Goal: Information Seeking & Learning: Check status

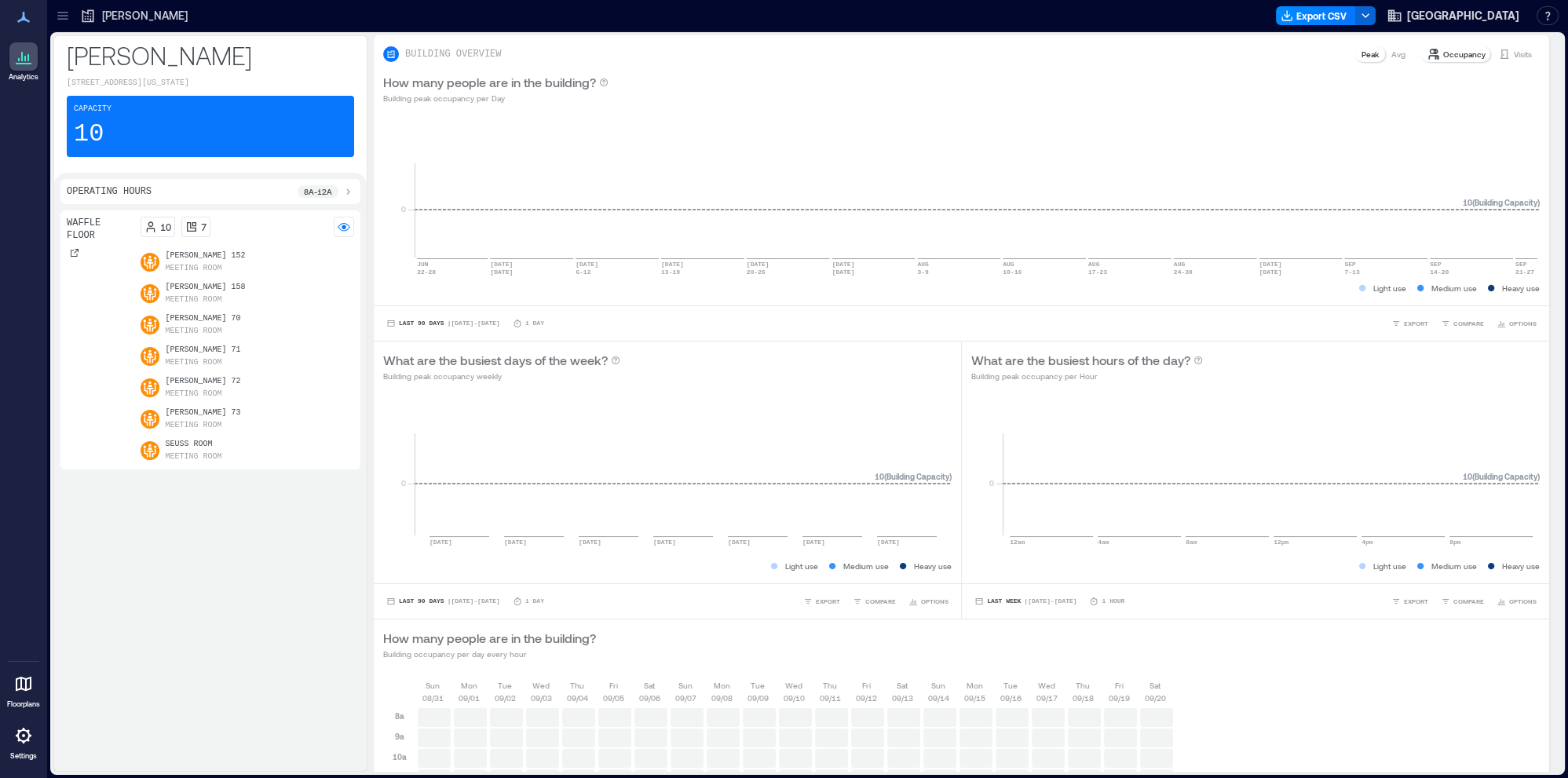
click at [101, 225] on p "Waffle Floor" at bounding box center [101, 229] width 68 height 25
click at [211, 270] on p "Meeting Room" at bounding box center [194, 268] width 56 height 12
click at [65, 23] on icon at bounding box center [62, 15] width 16 height 16
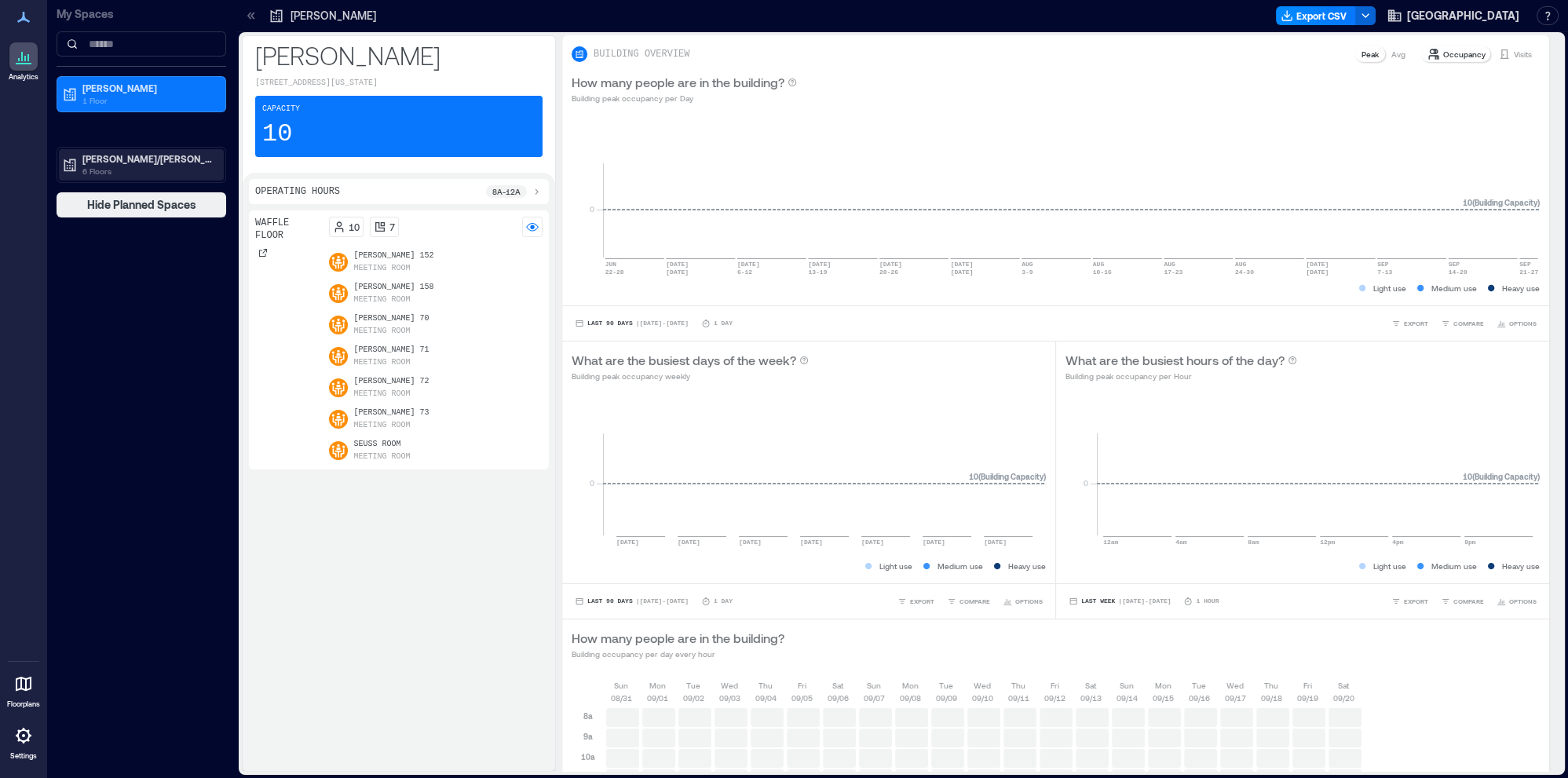
click at [94, 166] on p "6 Floors" at bounding box center [149, 170] width 132 height 12
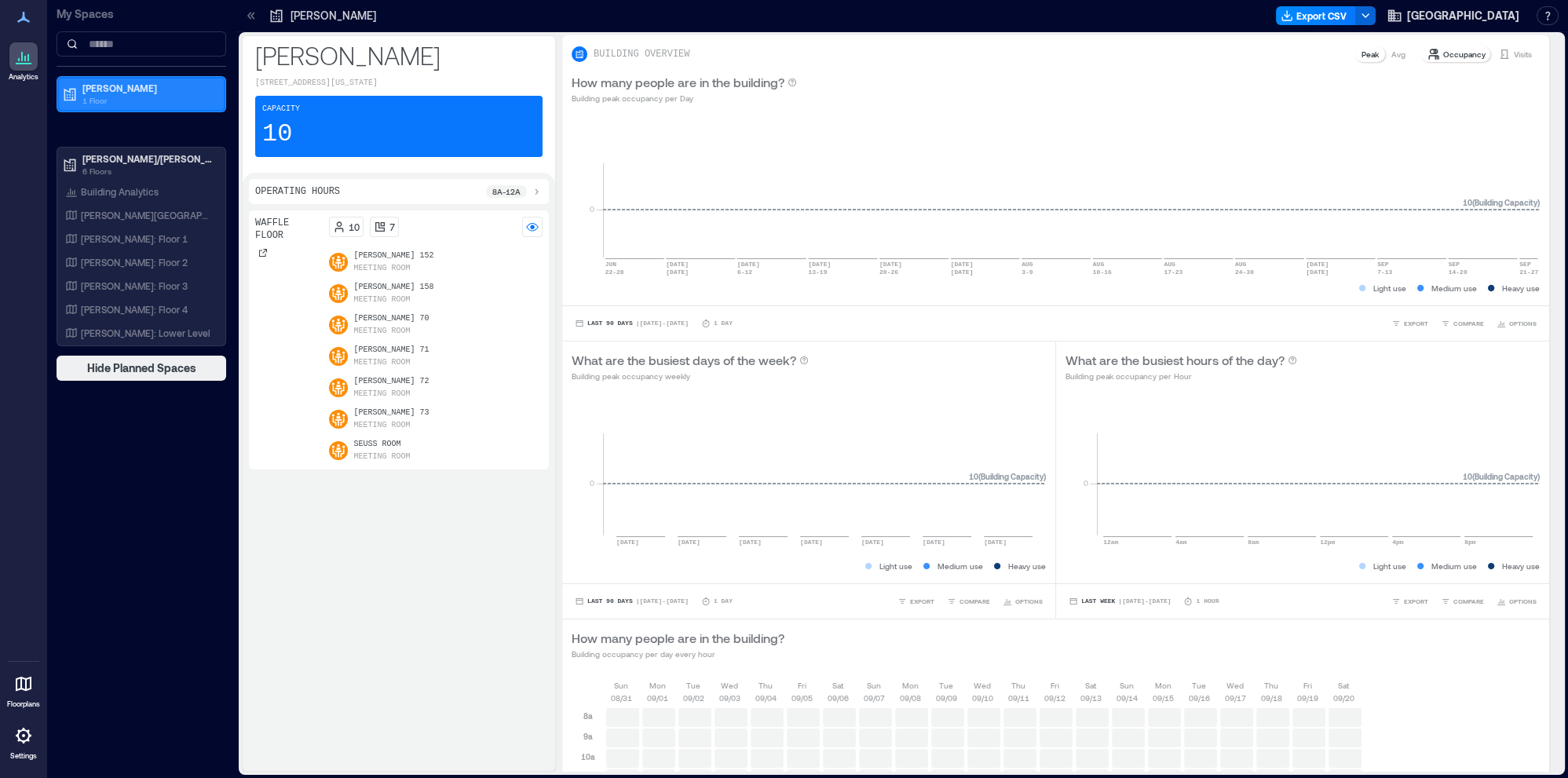
click at [87, 93] on p "[PERSON_NAME]" at bounding box center [149, 87] width 132 height 12
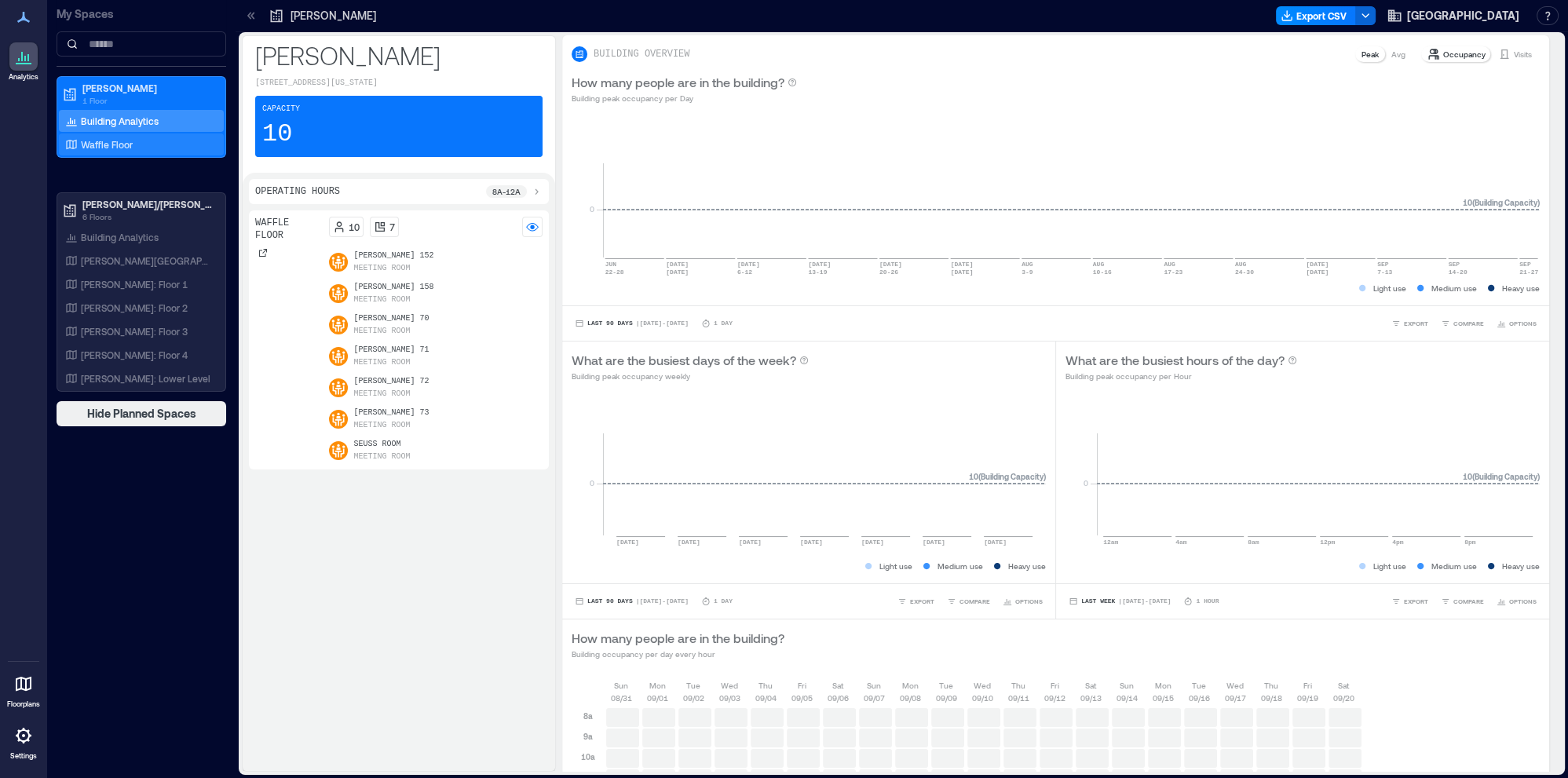
click at [121, 140] on p "Waffle Floor" at bounding box center [106, 144] width 52 height 12
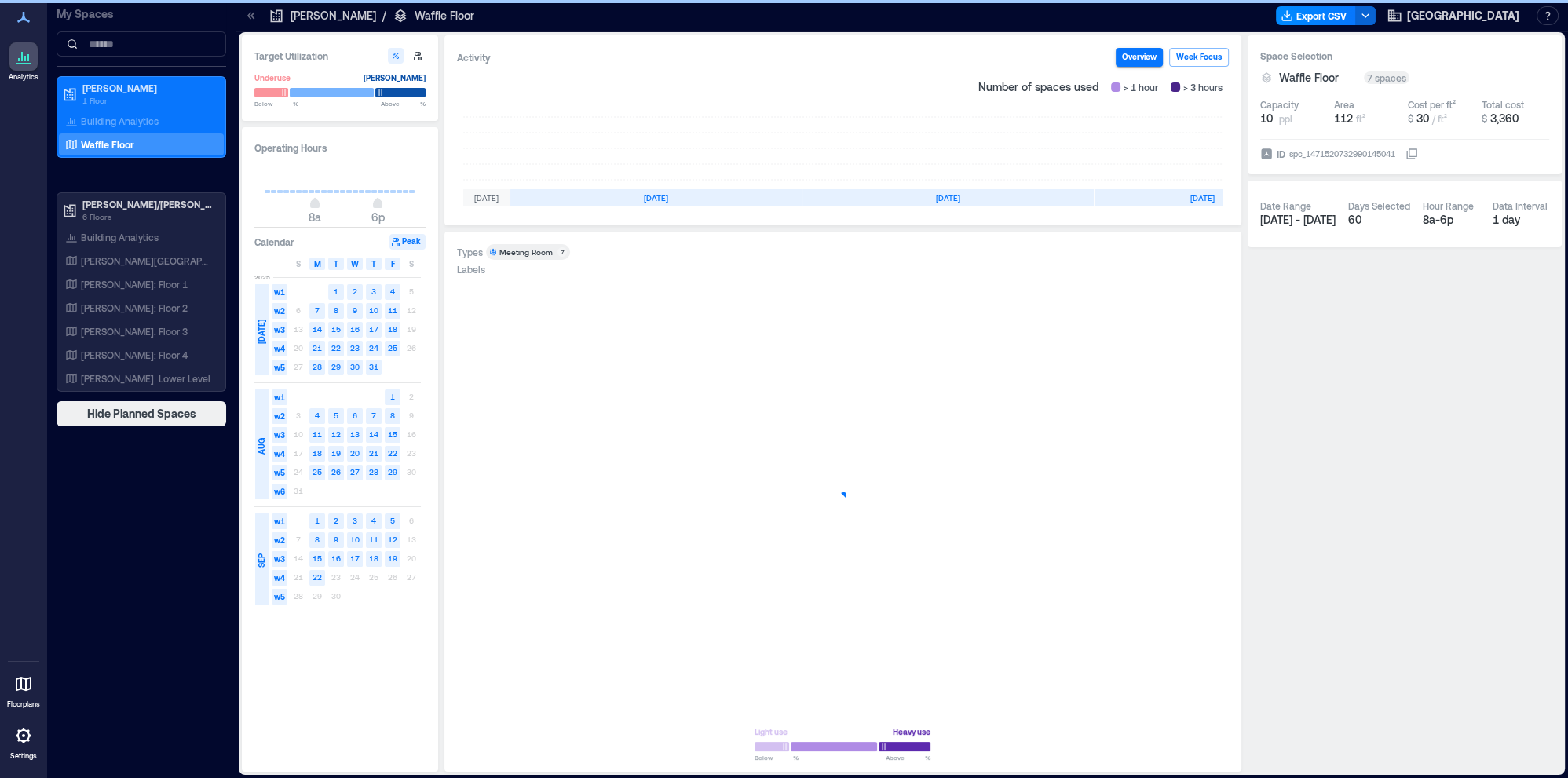
scroll to position [0, 88]
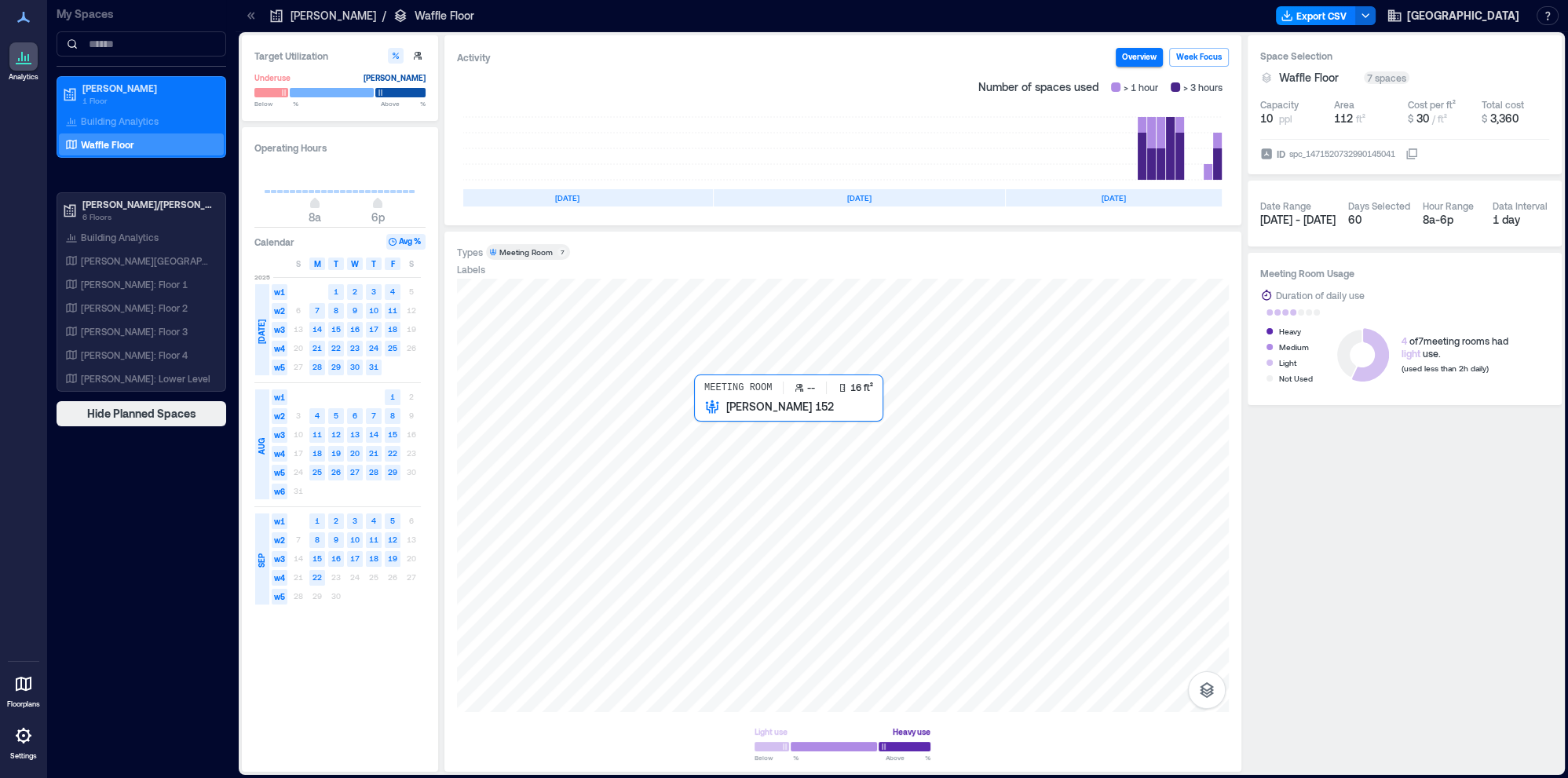
click at [723, 432] on div at bounding box center [843, 495] width 771 height 434
click at [828, 431] on div at bounding box center [843, 495] width 771 height 434
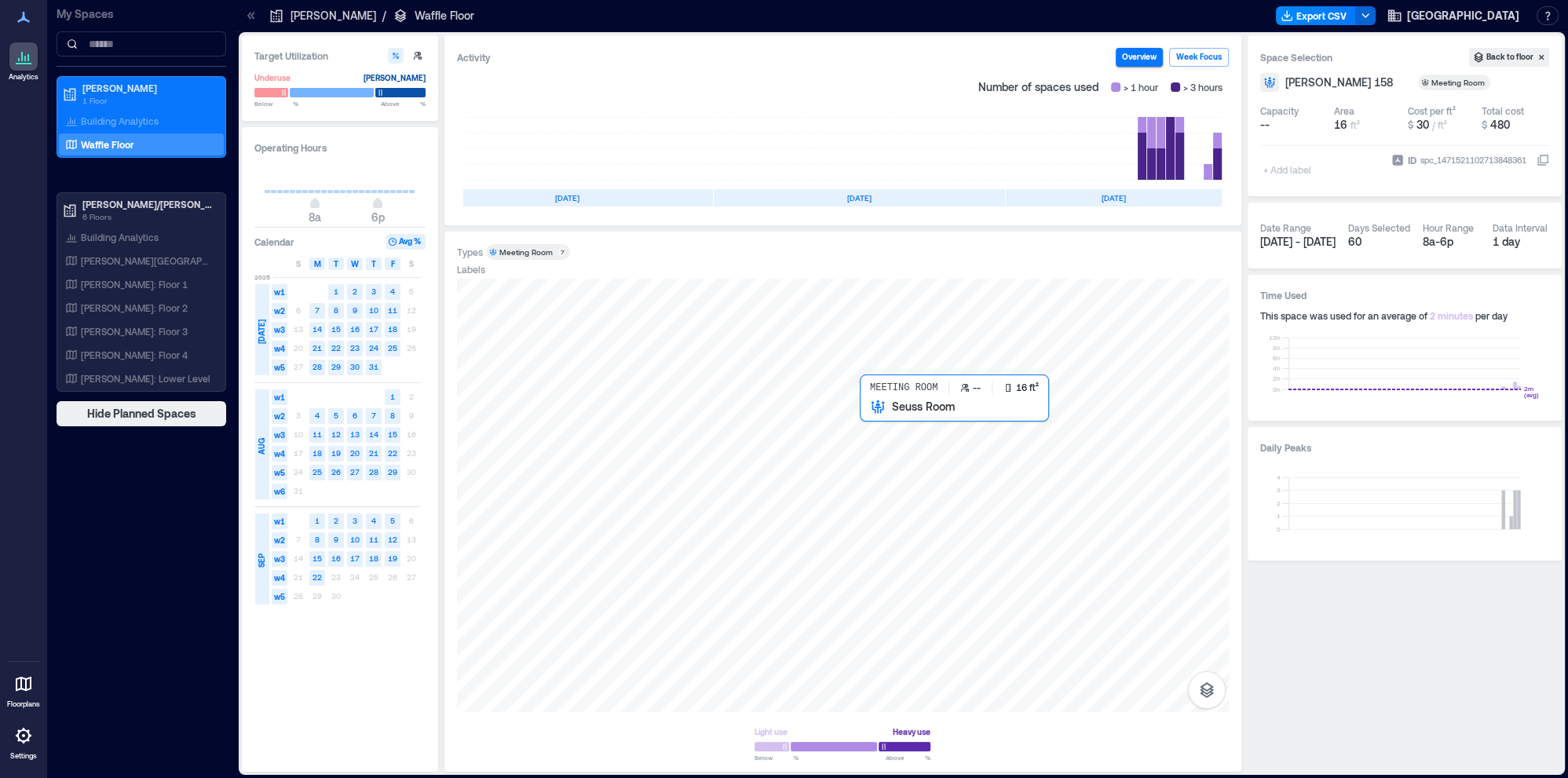
click at [913, 435] on div at bounding box center [843, 495] width 771 height 434
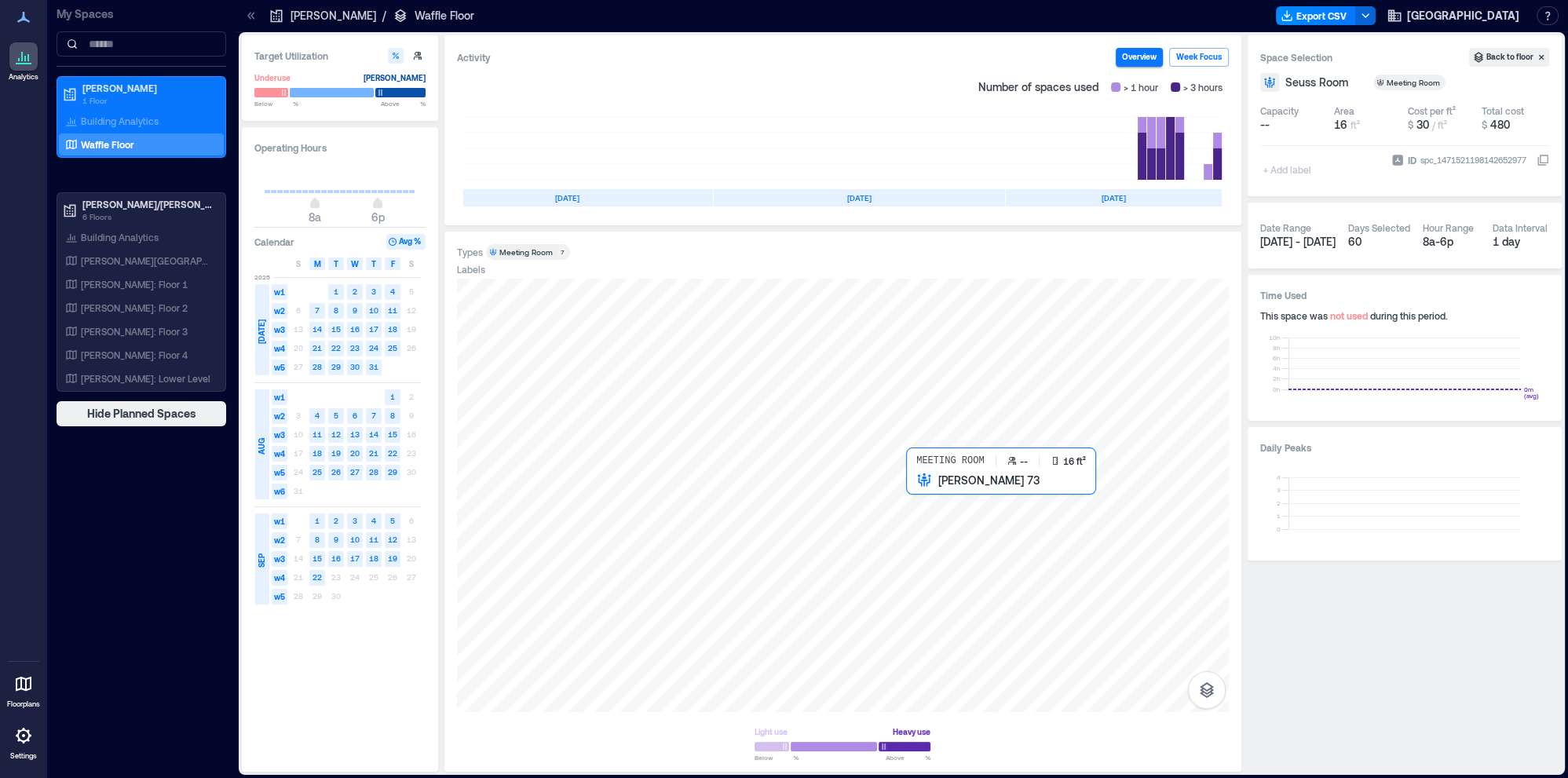
click at [950, 516] on div at bounding box center [843, 495] width 771 height 434
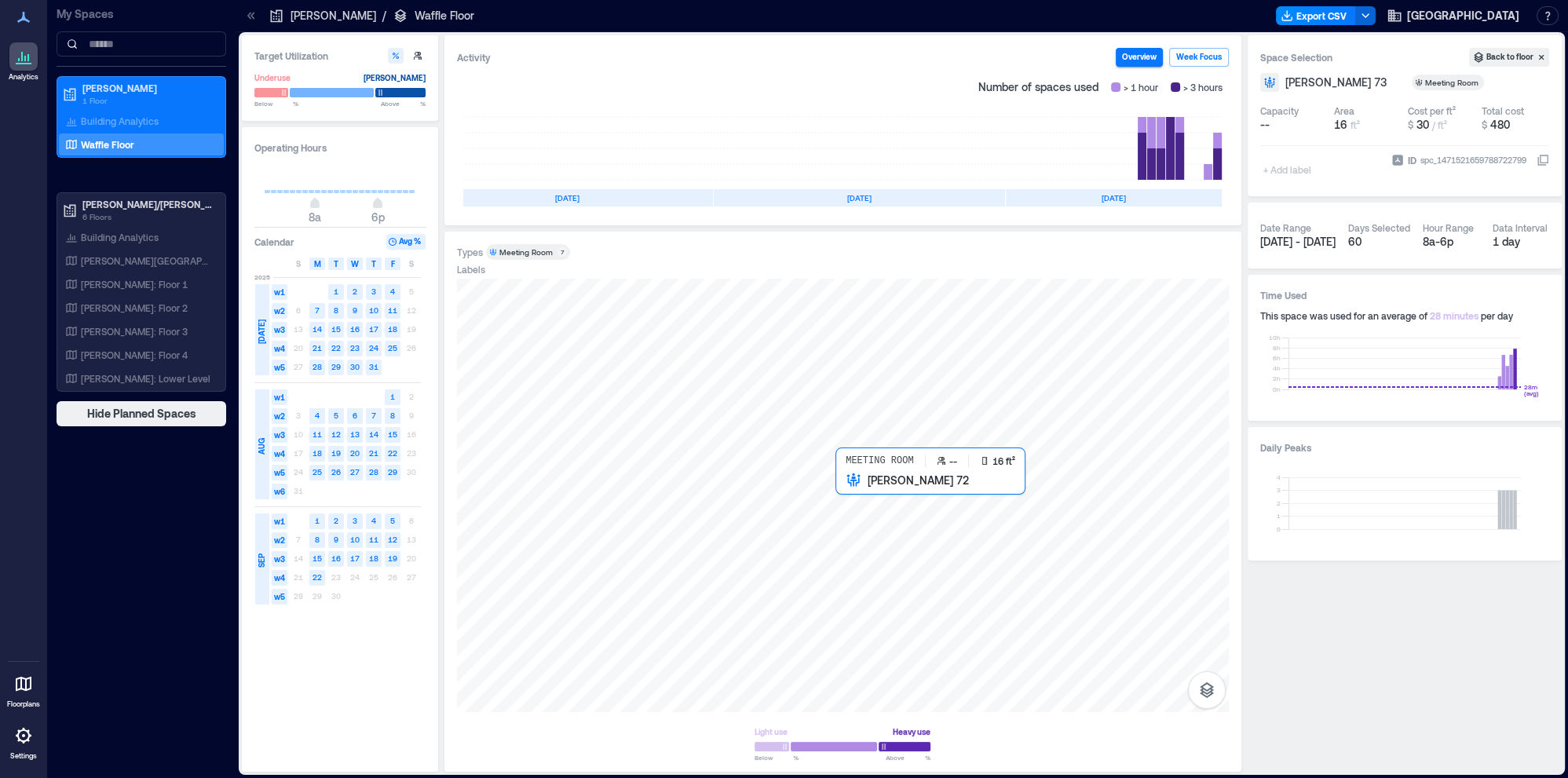
click at [847, 518] on div at bounding box center [843, 495] width 771 height 434
click at [748, 518] on div at bounding box center [843, 495] width 771 height 434
click at [777, 517] on div at bounding box center [843, 495] width 771 height 434
click at [854, 514] on div at bounding box center [843, 495] width 771 height 434
click at [913, 522] on div at bounding box center [843, 495] width 771 height 434
